Goal: Book appointment/travel/reservation

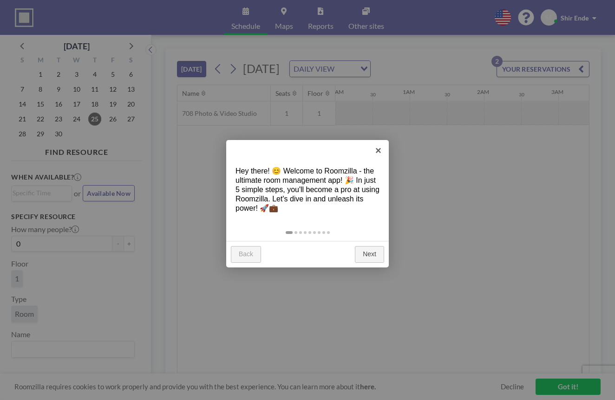
scroll to position [0, 43]
click at [377, 150] on link "×" at bounding box center [378, 150] width 21 height 21
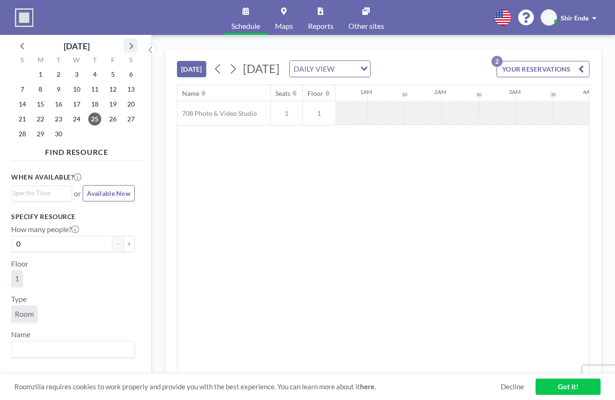
click at [129, 46] on icon at bounding box center [131, 45] width 12 height 12
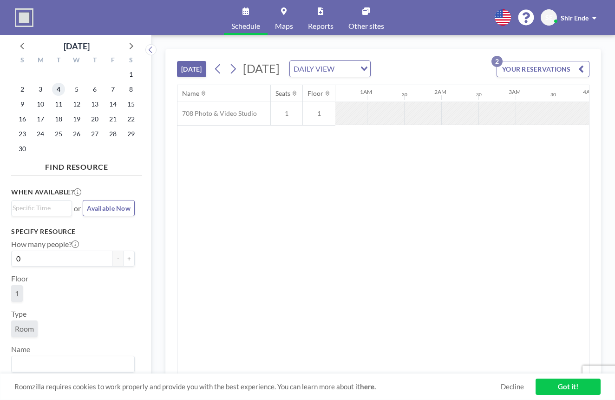
click at [55, 90] on span "4" at bounding box center [58, 89] width 13 height 13
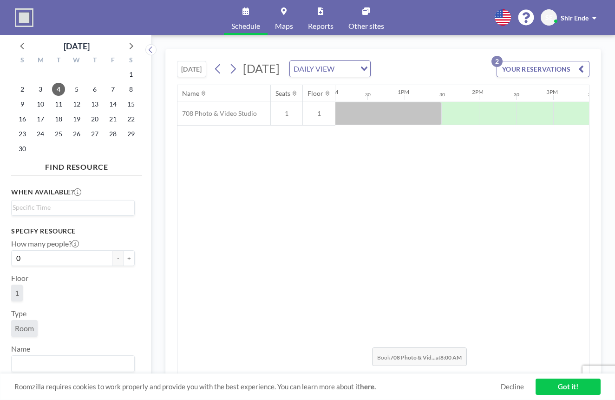
scroll to position [0, 901]
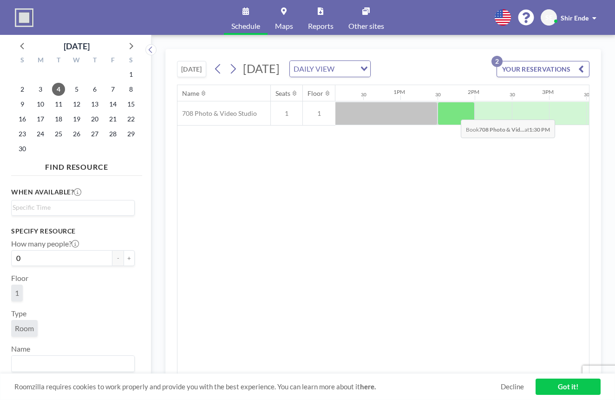
click at [453, 112] on div at bounding box center [456, 113] width 37 height 23
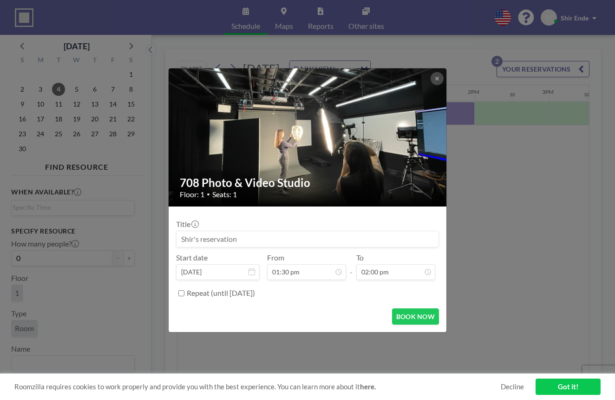
click at [453, 112] on div "708 Photo & Video Studio Floor: 1 • Seats: 1 Title Start date [DATE] From 01:30…" at bounding box center [307, 200] width 615 height 400
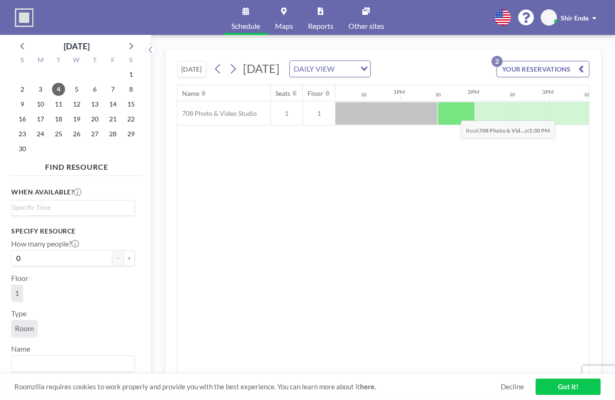
click at [454, 113] on div at bounding box center [456, 113] width 37 height 23
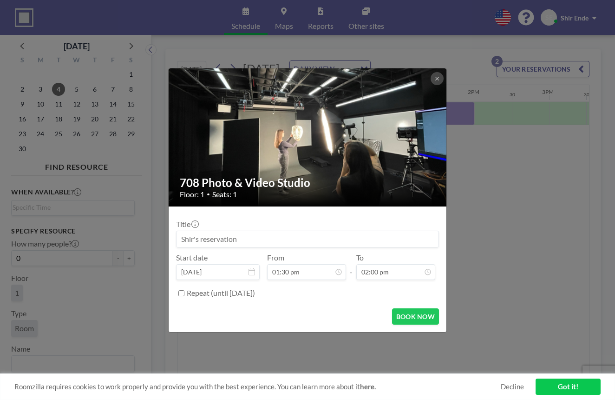
click at [284, 242] on input at bounding box center [308, 239] width 262 height 16
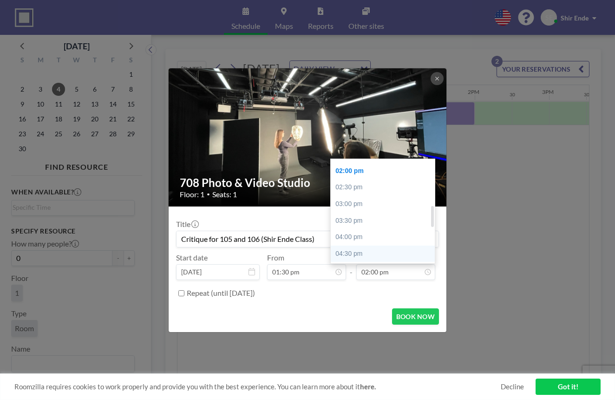
scroll to position [340, 0]
type input "Critique for 105 and 106 (Shir Ende Class)"
click at [400, 171] on div "05:30 pm" at bounding box center [385, 174] width 109 height 17
type input "05:30 pm"
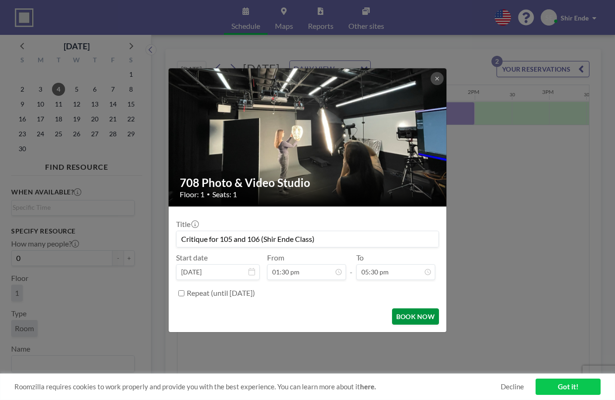
click at [408, 315] on button "BOOK NOW" at bounding box center [415, 316] width 47 height 16
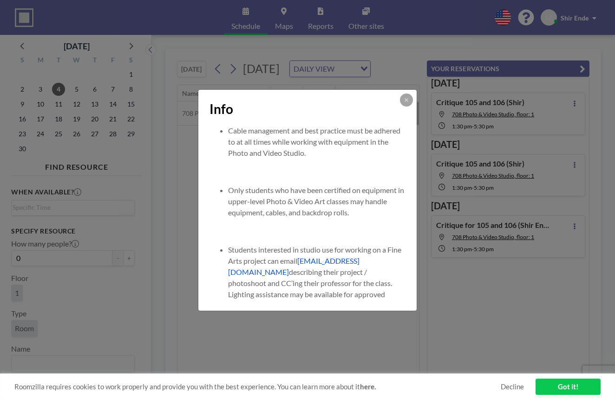
scroll to position [848, 0]
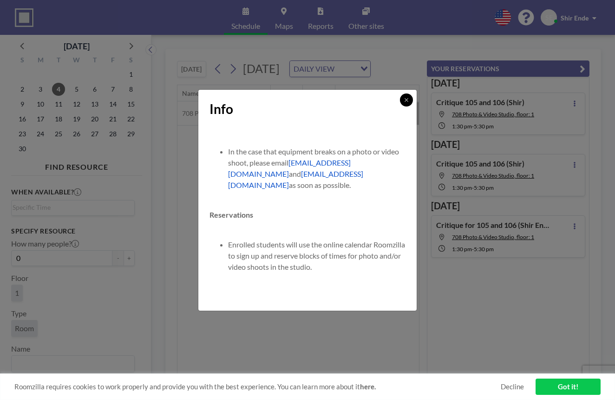
click at [407, 104] on button at bounding box center [406, 99] width 13 height 13
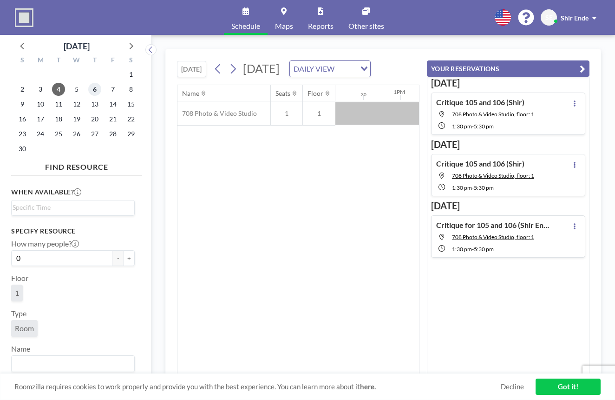
click at [93, 87] on span "6" at bounding box center [94, 89] width 13 height 13
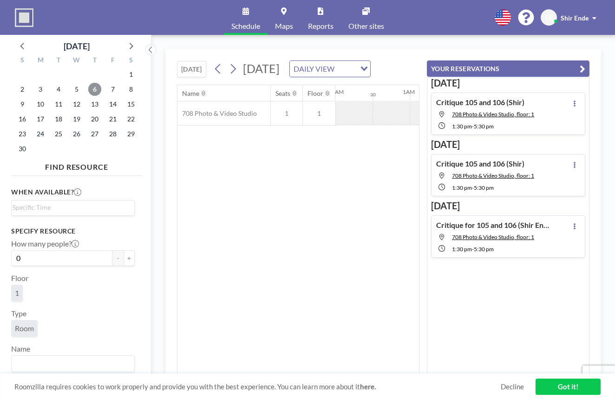
scroll to position [0, 557]
click at [583, 65] on icon "button" at bounding box center [583, 68] width 6 height 11
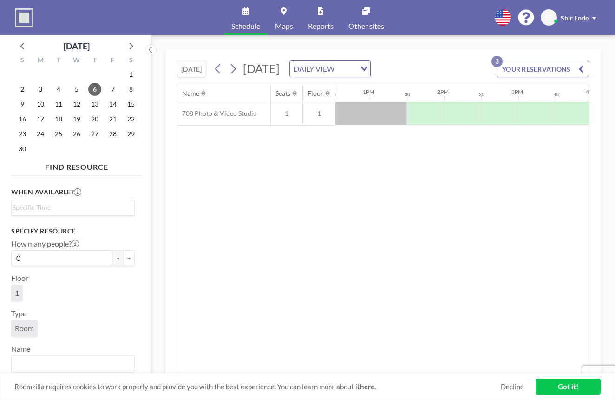
scroll to position [0, 932]
click at [439, 113] on div at bounding box center [425, 113] width 37 height 23
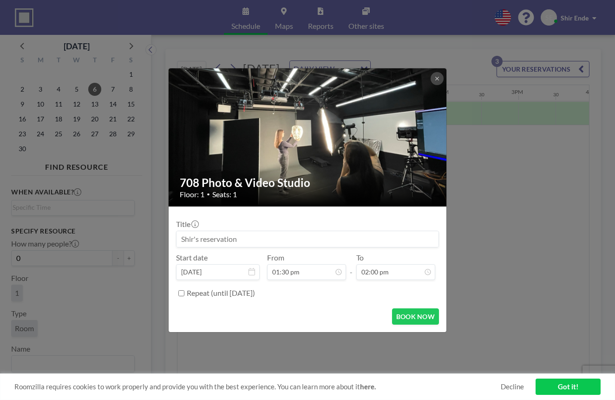
click at [439, 113] on img at bounding box center [308, 137] width 279 height 157
click at [250, 242] on input at bounding box center [308, 239] width 262 height 16
type input "C"
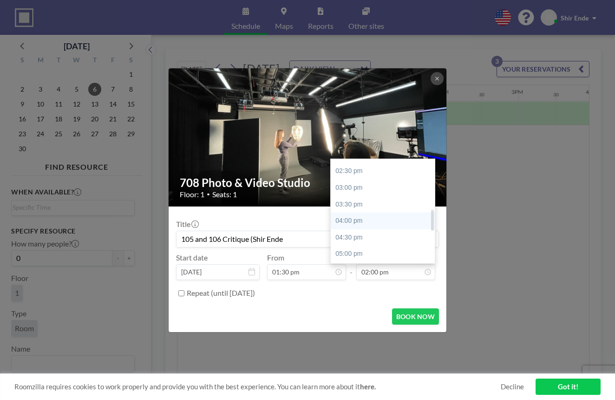
scroll to position [259, 0]
type input "105 and 106 Critique (Shir Ende"
click at [360, 248] on div "05:30 pm" at bounding box center [385, 255] width 109 height 17
type input "05:30 pm"
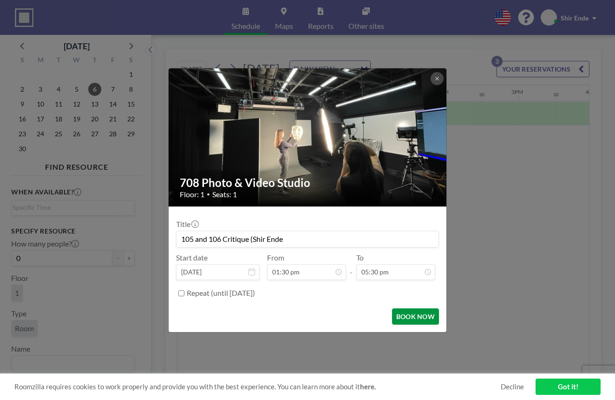
scroll to position [341, 0]
click at [403, 312] on button "BOOK NOW" at bounding box center [415, 316] width 47 height 16
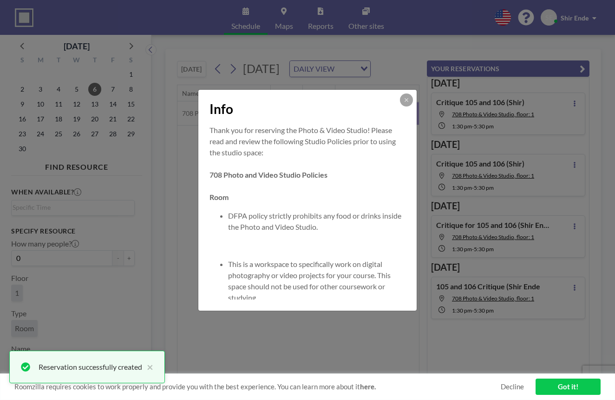
scroll to position [0, 0]
click at [408, 98] on icon at bounding box center [407, 100] width 6 height 6
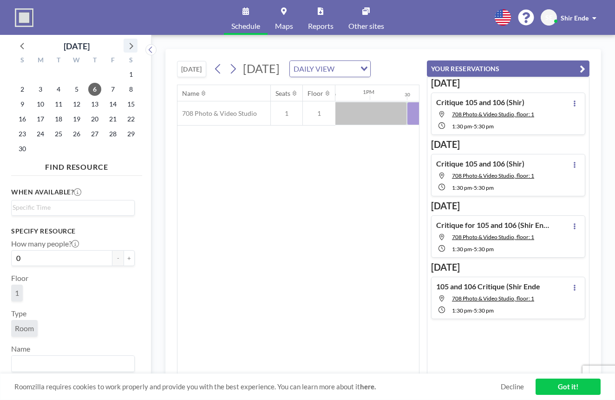
click at [134, 46] on icon at bounding box center [131, 45] width 12 height 12
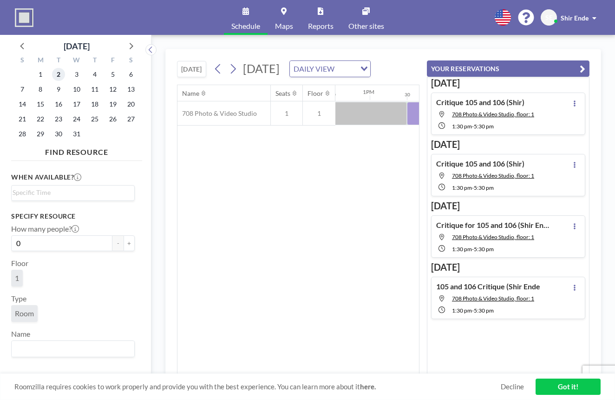
click at [61, 73] on span "2" at bounding box center [58, 74] width 13 height 13
click at [579, 67] on button "YOUR RESERVATIONS" at bounding box center [508, 68] width 163 height 16
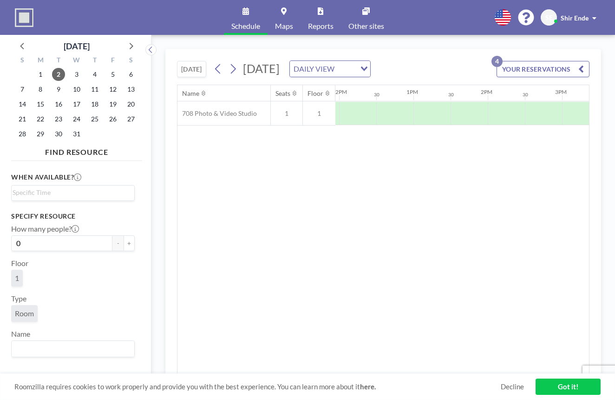
scroll to position [0, 897]
click at [467, 111] on div at bounding box center [460, 113] width 37 height 23
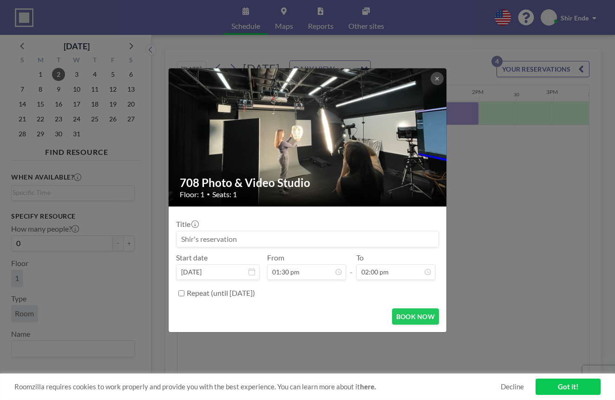
click at [467, 111] on div "708 Photo & Video Studio Floor: 1 • Seats: 1 Title Start date [DATE] From 01:30…" at bounding box center [307, 200] width 615 height 400
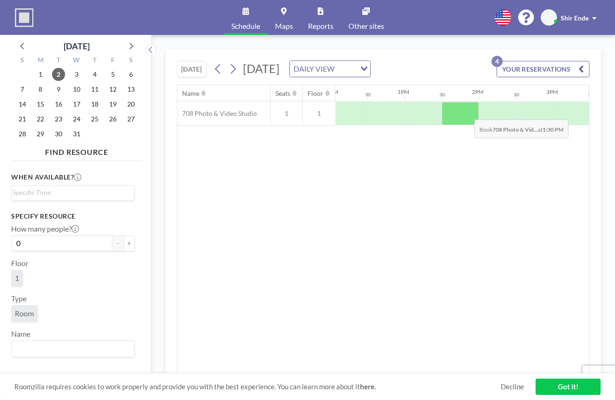
click at [467, 112] on div at bounding box center [460, 113] width 37 height 23
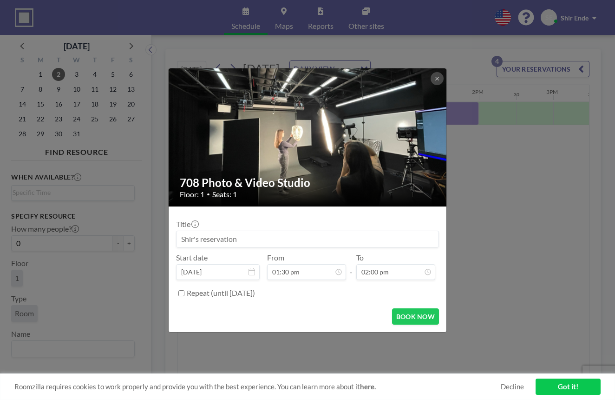
click at [276, 238] on input at bounding box center [308, 239] width 262 height 16
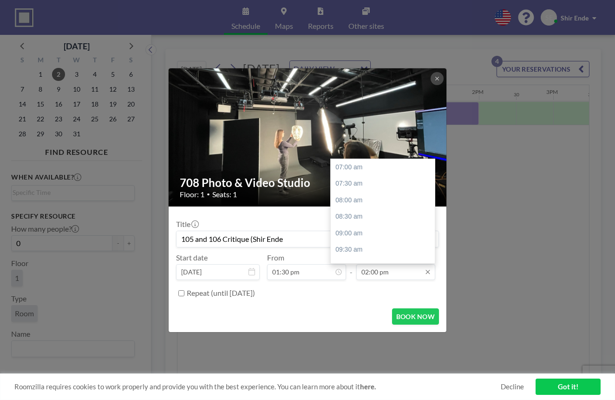
type input "105 and 106 Critique (Shir Ende"
click at [391, 274] on input "02:00 pm" at bounding box center [395, 272] width 79 height 16
click at [380, 237] on div "05:30 pm" at bounding box center [385, 237] width 109 height 17
type input "05:30 pm"
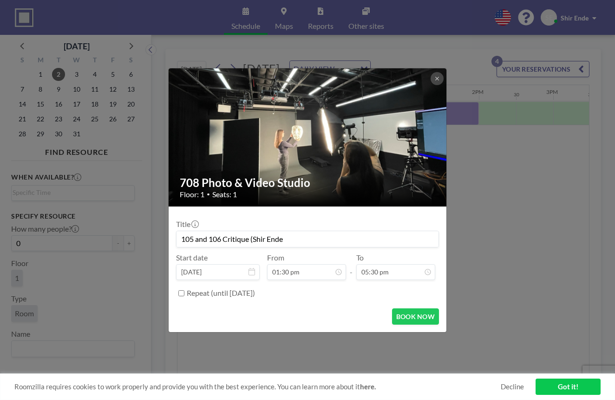
scroll to position [341, 0]
click at [334, 242] on input "105 and 106 Critique (Shir Ende" at bounding box center [308, 239] width 262 height 16
type input "105 and 106 Critique (Shir Ende)"
click at [400, 318] on button "BOOK NOW" at bounding box center [415, 316] width 47 height 16
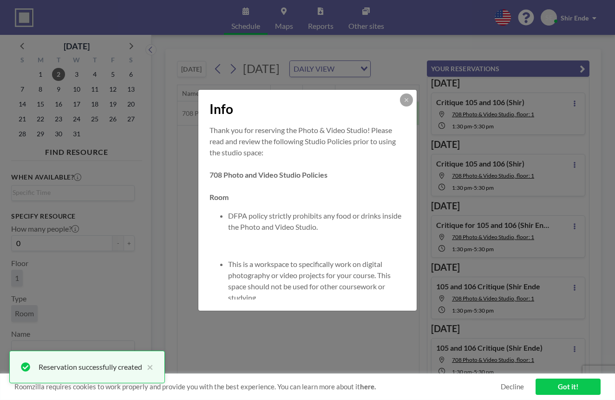
scroll to position [10, 0]
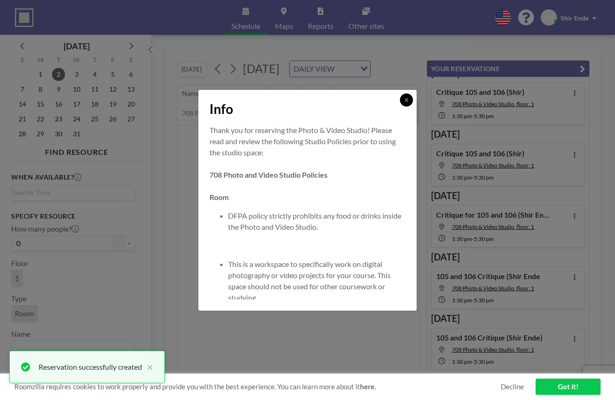
click at [404, 100] on icon at bounding box center [407, 100] width 6 height 6
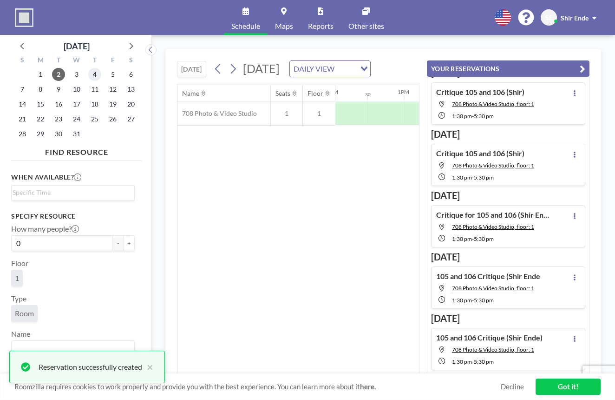
click at [95, 76] on span "4" at bounding box center [94, 74] width 13 height 13
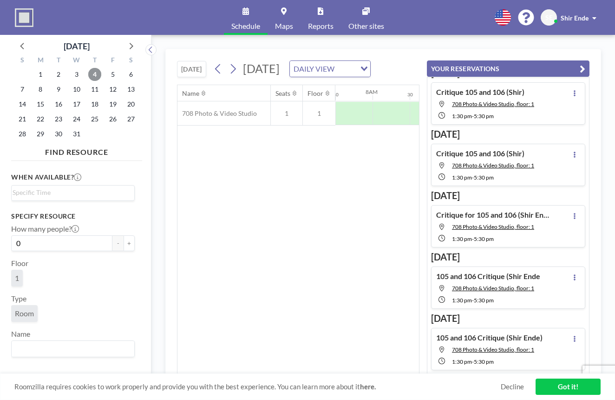
click at [585, 68] on icon "button" at bounding box center [583, 68] width 6 height 11
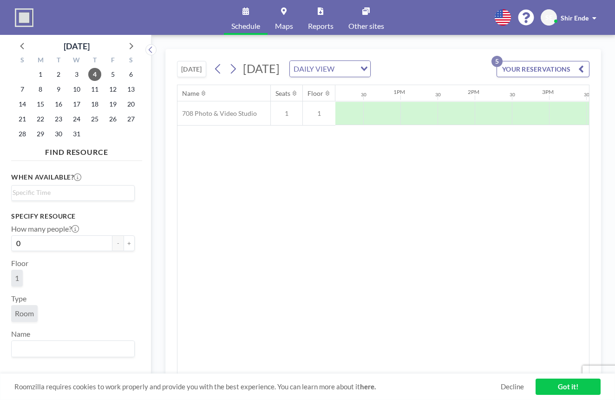
scroll to position [0, 904]
click at [458, 111] on div at bounding box center [453, 113] width 37 height 23
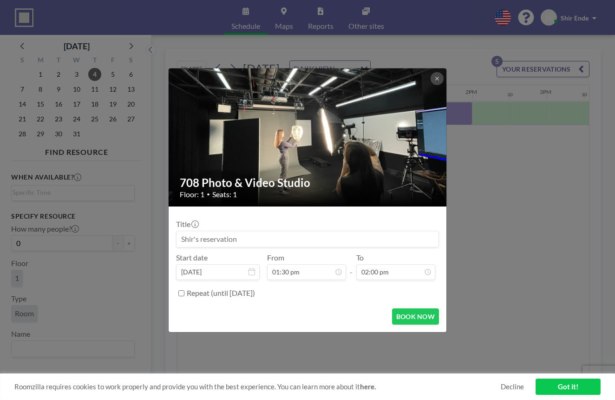
click at [458, 111] on div "708 Photo & Video Studio Floor: 1 • Seats: 1 Title Start date [DATE] From 01:30…" at bounding box center [307, 200] width 615 height 400
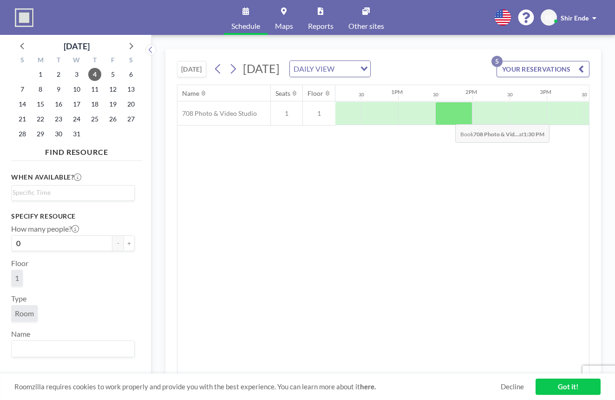
click at [452, 113] on div at bounding box center [453, 113] width 37 height 23
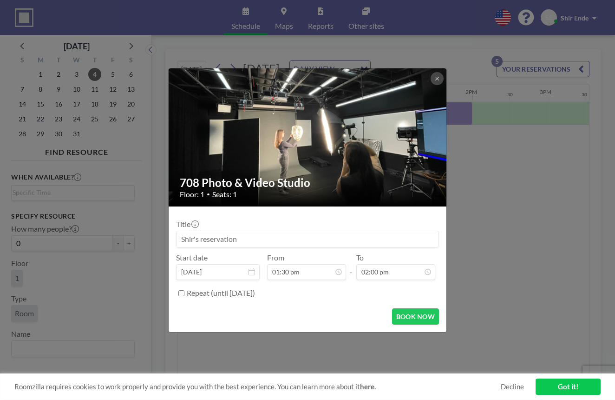
click at [323, 237] on input at bounding box center [308, 239] width 262 height 16
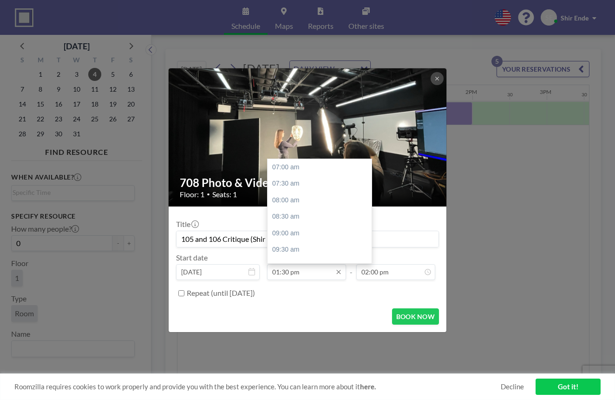
scroll to position [211, 0]
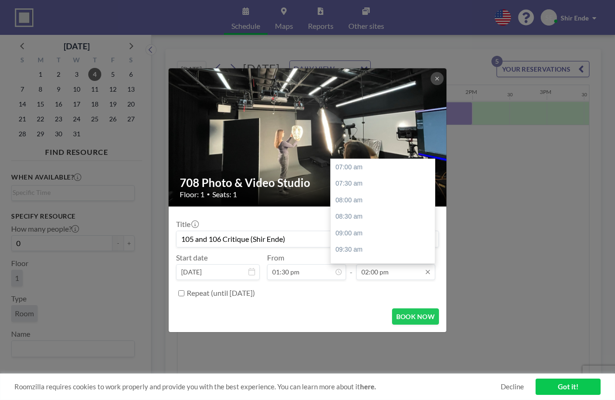
type input "105 and 106 Critique (Shir Ende)"
click at [380, 277] on input "02:00 pm" at bounding box center [395, 272] width 79 height 16
click at [360, 193] on div "05:30 pm" at bounding box center [385, 198] width 109 height 17
type input "05:30 pm"
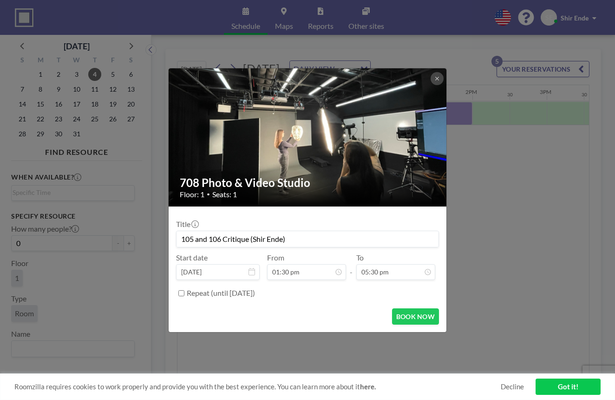
scroll to position [341, 0]
click at [408, 316] on button "BOOK NOW" at bounding box center [415, 316] width 47 height 16
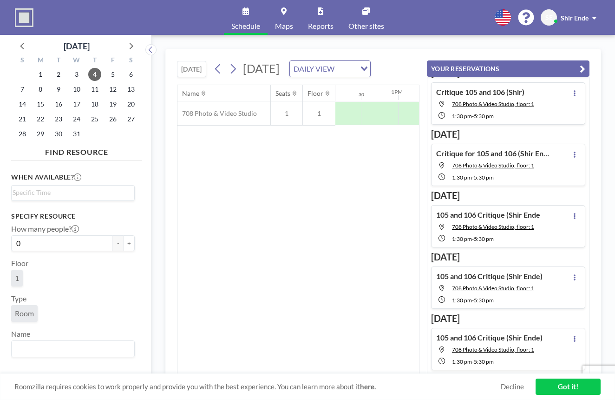
scroll to position [0, 0]
